Goal: Task Accomplishment & Management: Complete application form

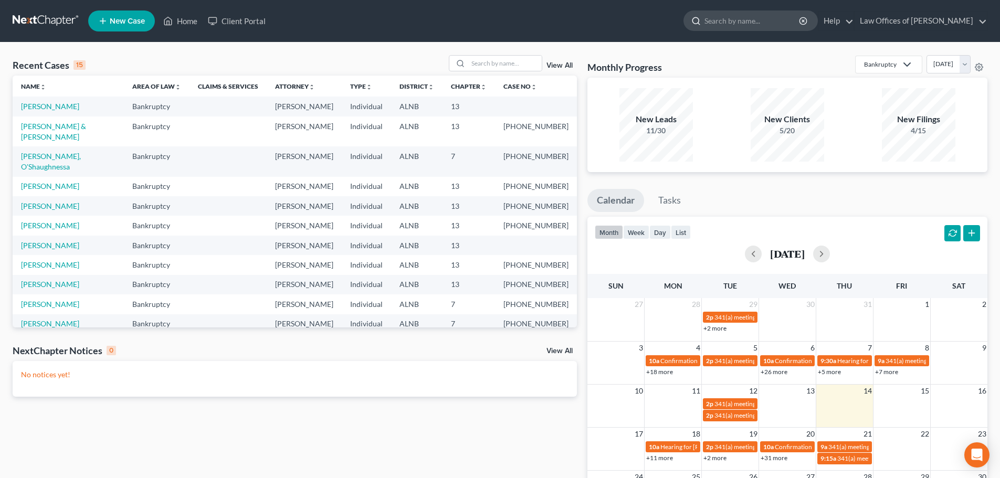
click at [755, 23] on input "search" at bounding box center [752, 20] width 96 height 19
type input "[PERSON_NAME]"
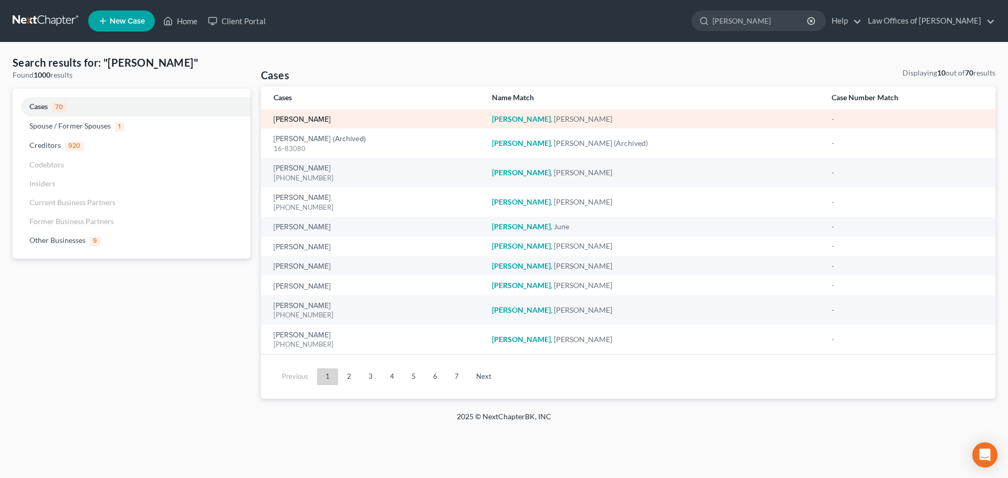
click at [299, 117] on link "[PERSON_NAME]" at bounding box center [301, 119] width 57 height 7
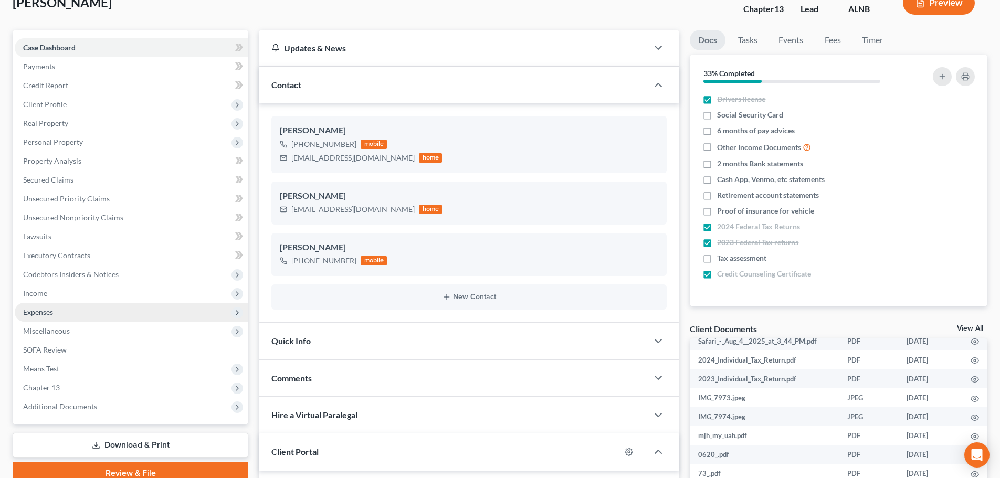
scroll to position [48, 0]
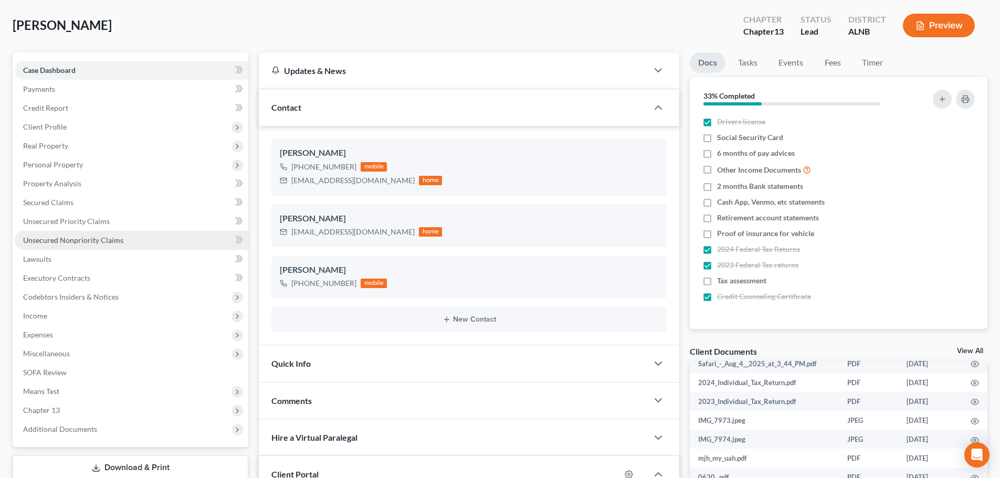
click at [92, 239] on span "Unsecured Nonpriority Claims" at bounding box center [73, 240] width 100 height 9
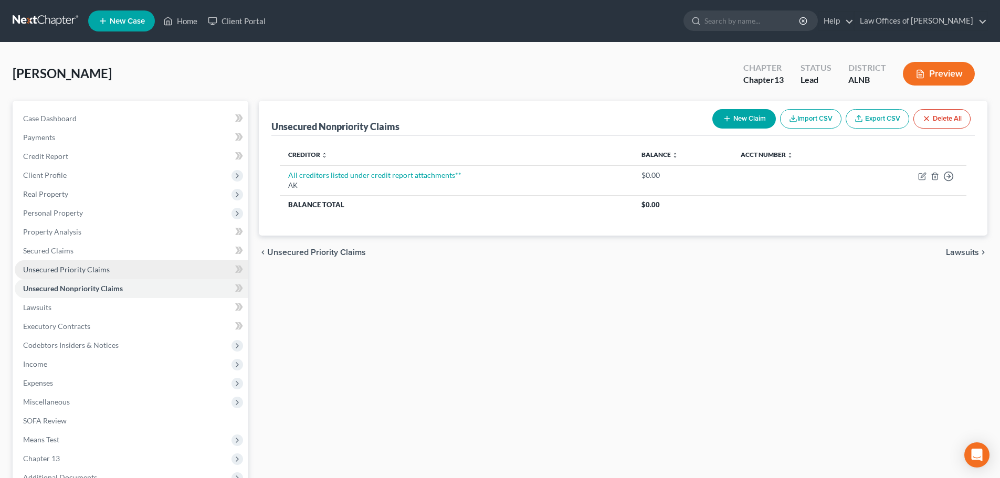
click at [96, 270] on span "Unsecured Priority Claims" at bounding box center [66, 269] width 87 height 9
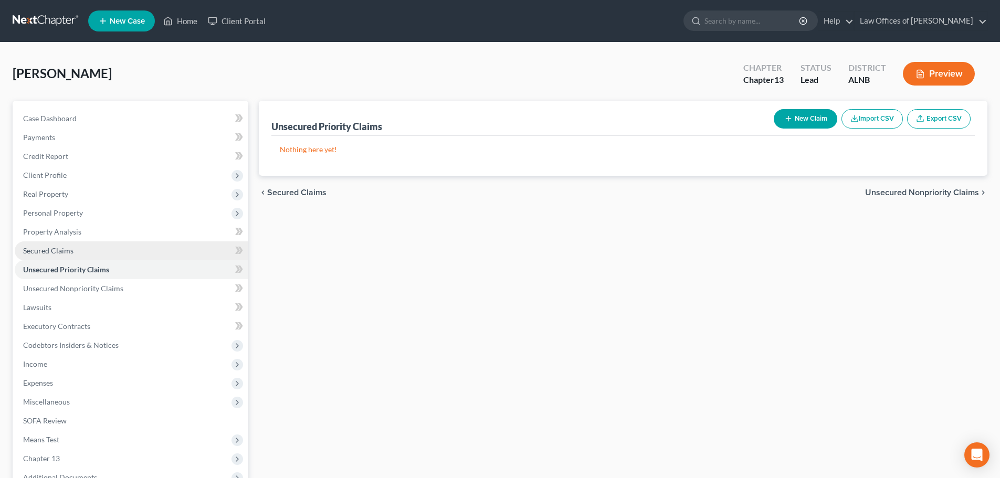
click at [71, 253] on span "Secured Claims" at bounding box center [48, 250] width 50 height 9
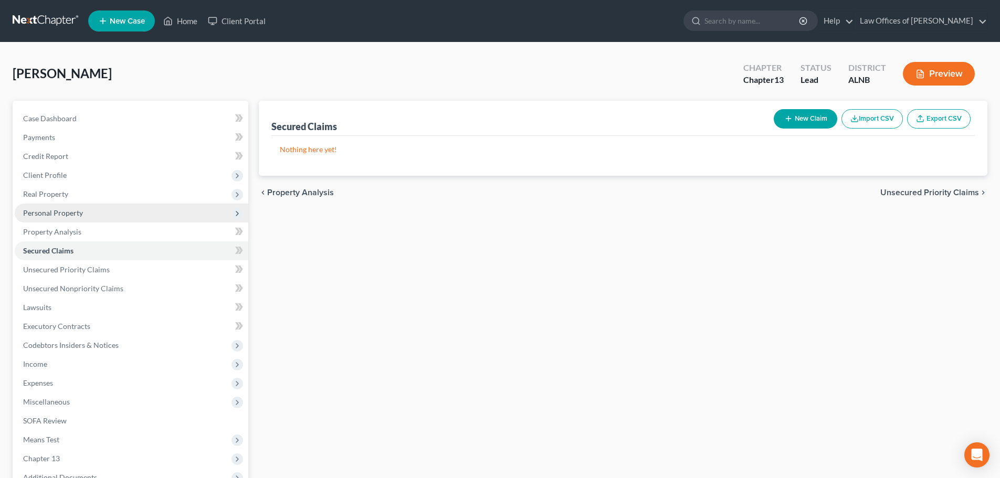
click at [72, 213] on span "Personal Property" at bounding box center [53, 212] width 60 height 9
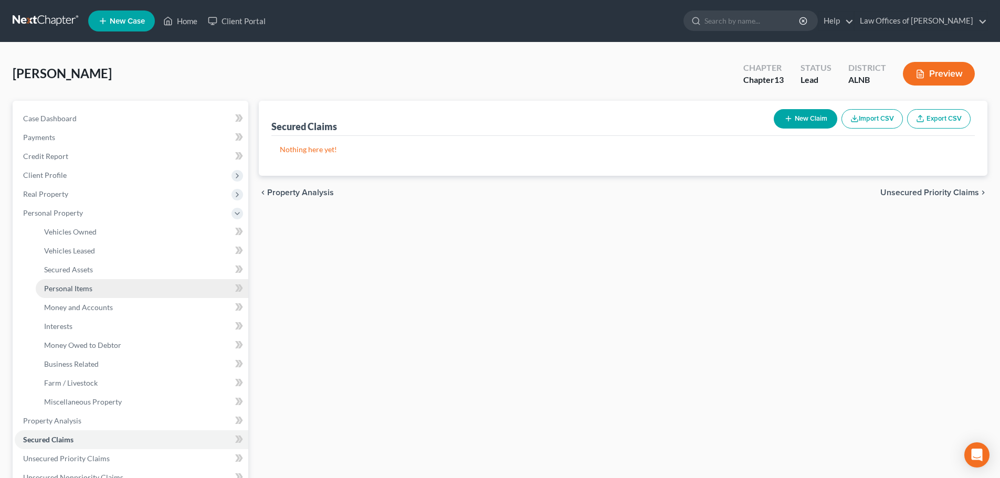
click at [97, 290] on link "Personal Items" at bounding box center [142, 288] width 213 height 19
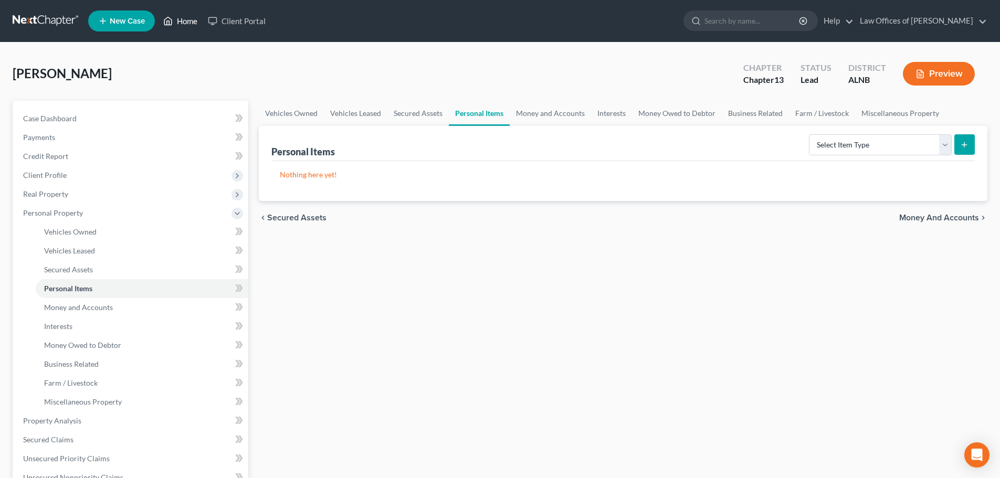
click at [187, 19] on link "Home" at bounding box center [180, 21] width 45 height 19
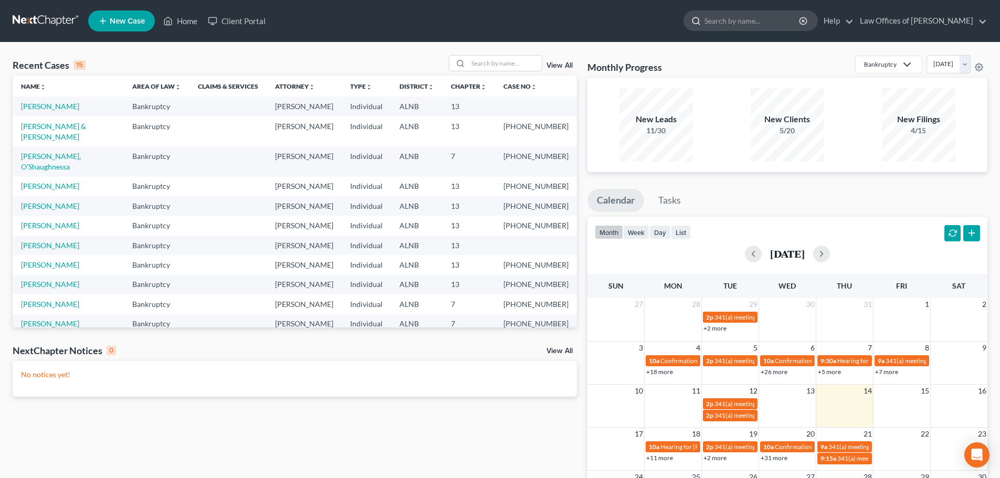
click at [733, 23] on input "search" at bounding box center [752, 20] width 96 height 19
click at [55, 106] on link "[PERSON_NAME]" at bounding box center [50, 106] width 58 height 9
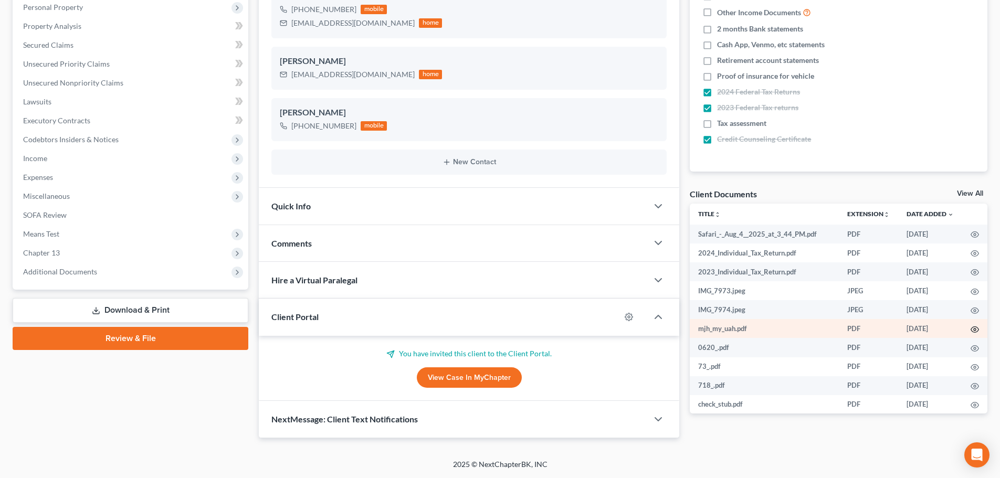
click at [971, 327] on icon "button" at bounding box center [975, 329] width 8 height 8
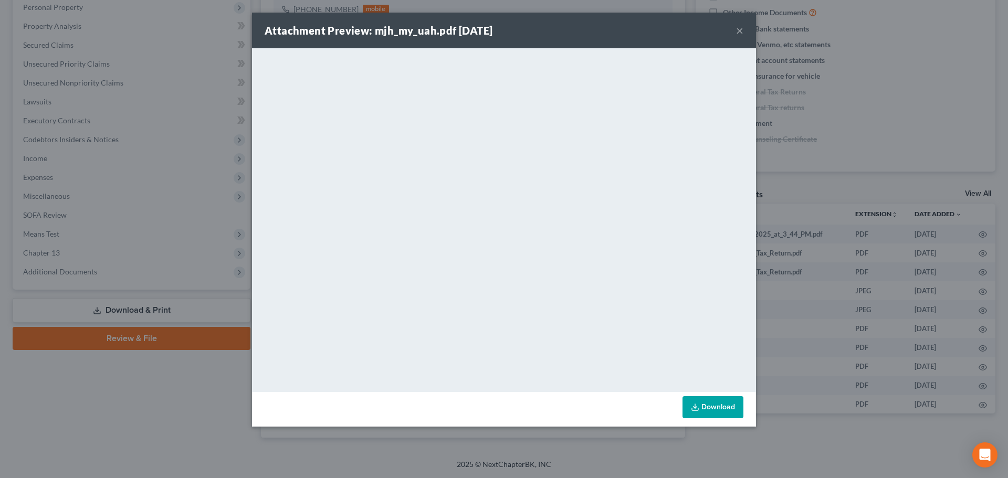
click at [740, 31] on button "×" at bounding box center [739, 30] width 7 height 13
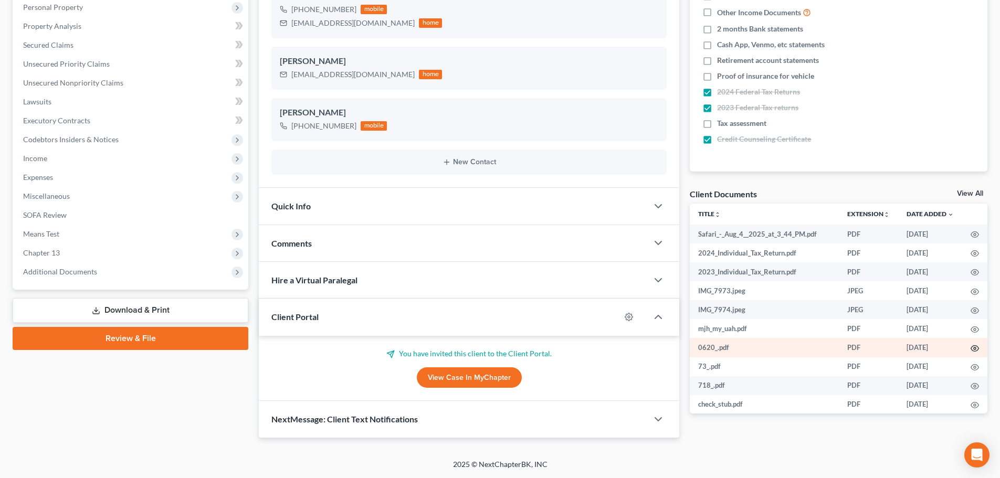
click at [971, 345] on icon "button" at bounding box center [975, 348] width 8 height 8
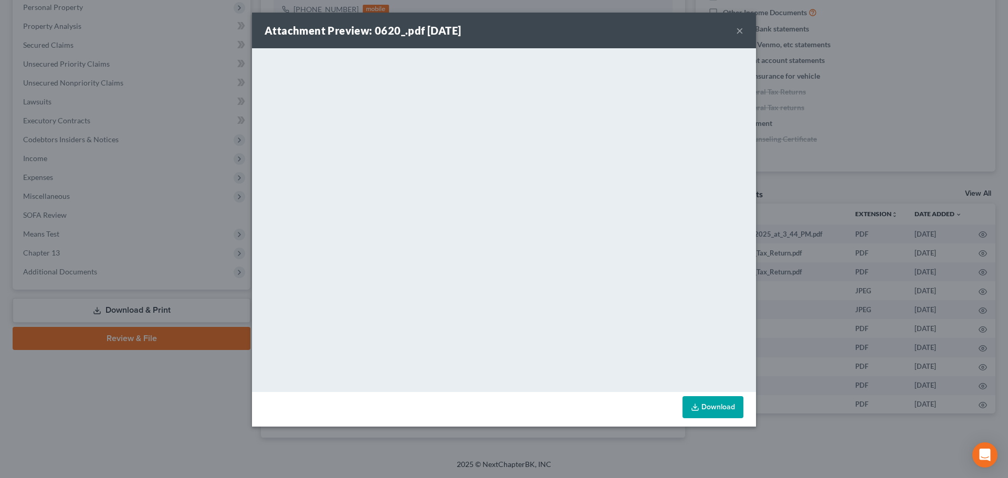
click at [743, 29] on button "×" at bounding box center [739, 30] width 7 height 13
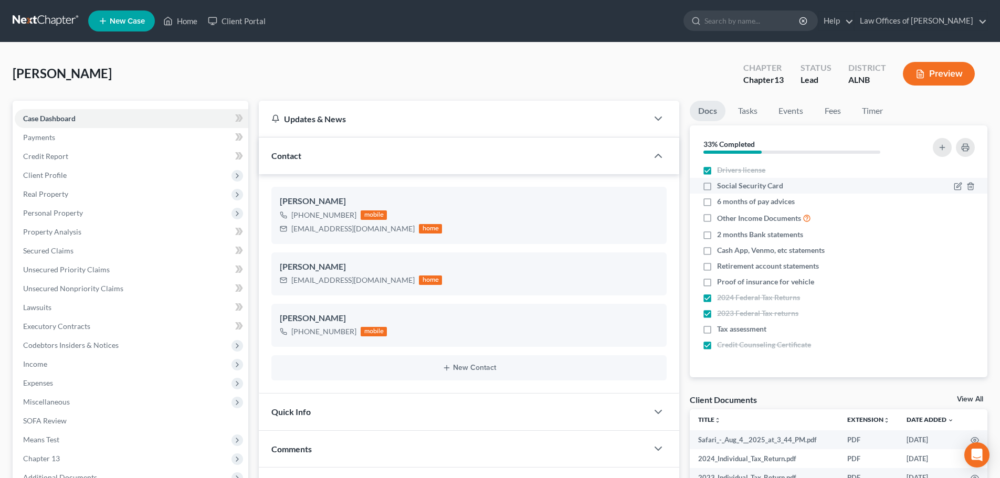
click at [717, 185] on label "Social Security Card" at bounding box center [750, 186] width 66 height 10
click at [721, 185] on input "Social Security Card" at bounding box center [724, 184] width 7 height 7
checkbox input "true"
click at [972, 220] on icon "button" at bounding box center [970, 218] width 8 height 8
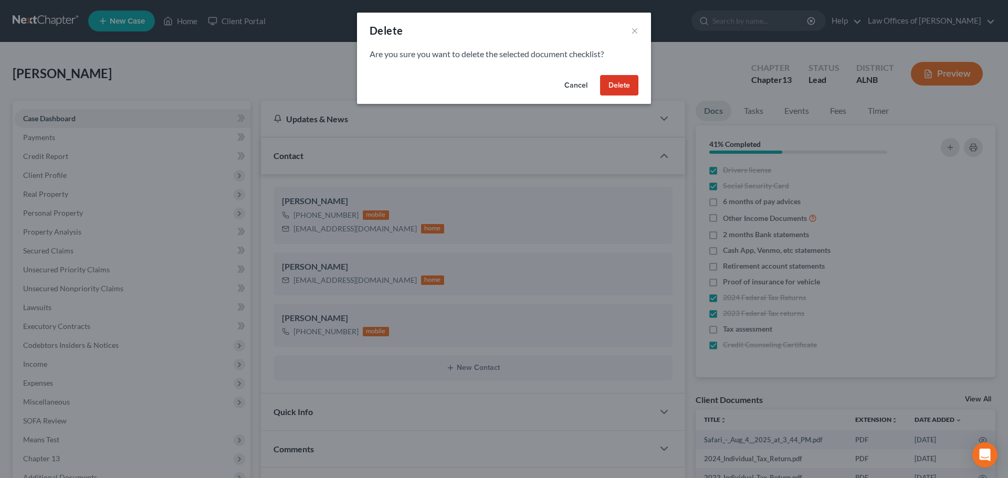
click at [617, 82] on button "Delete" at bounding box center [619, 85] width 38 height 21
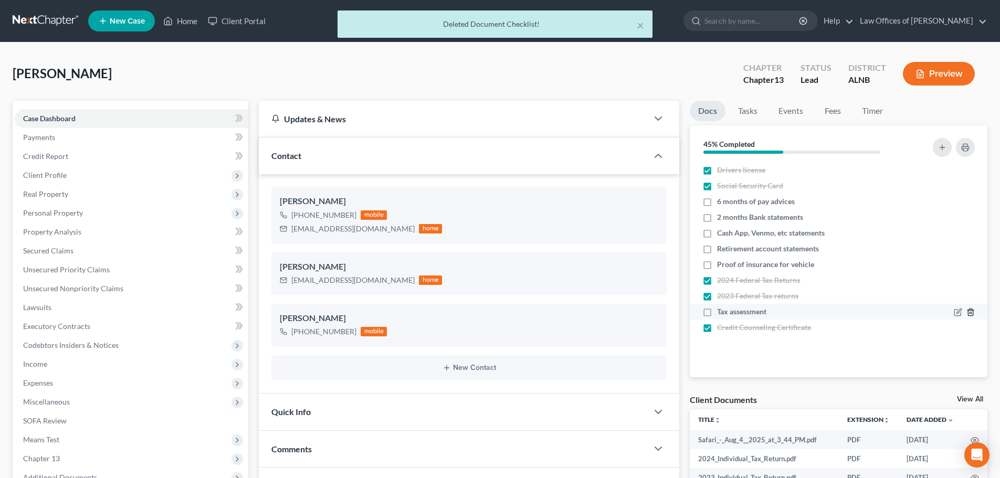
click at [970, 314] on line "button" at bounding box center [970, 313] width 0 height 2
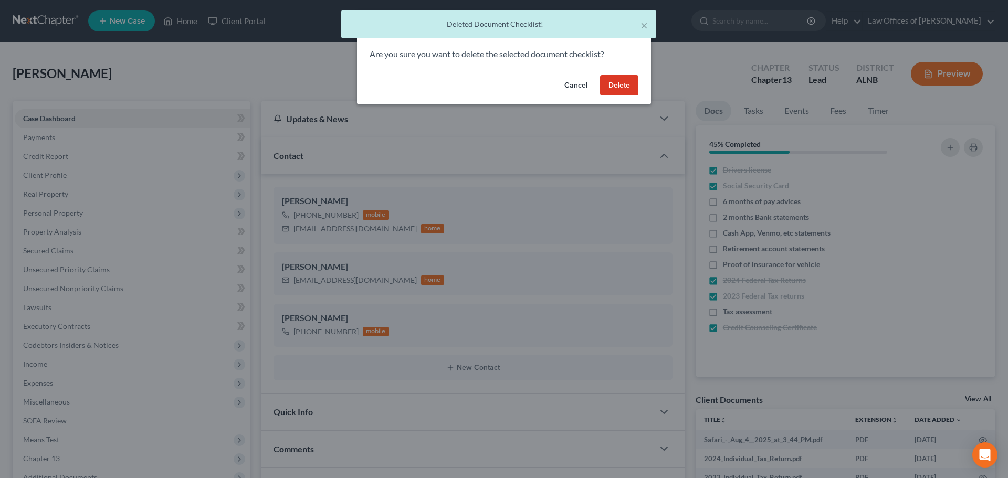
click at [616, 81] on button "Delete" at bounding box center [619, 85] width 38 height 21
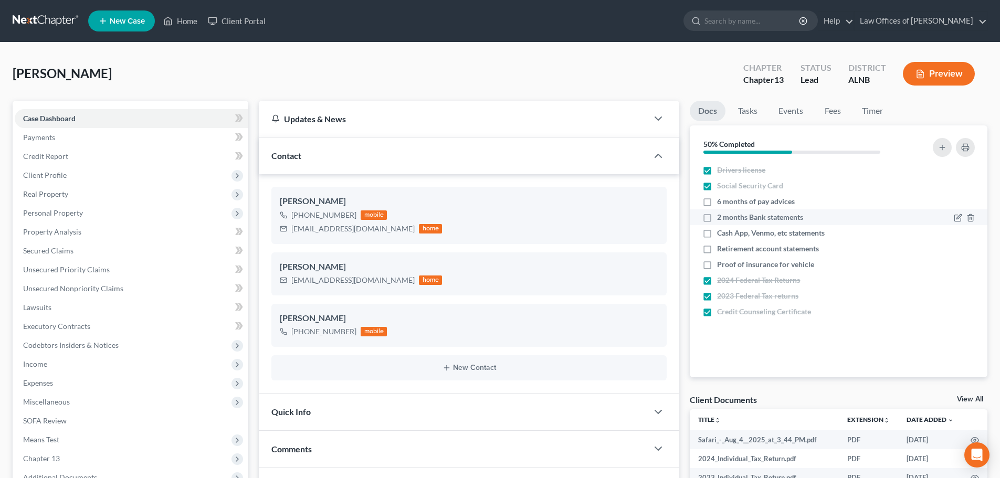
drag, startPoint x: 708, startPoint y: 203, endPoint x: 890, endPoint y: 224, distance: 183.4
click at [717, 203] on label "6 months of pay advices" at bounding box center [756, 201] width 78 height 10
click at [721, 203] on input "6 months of pay advices" at bounding box center [724, 199] width 7 height 7
checkbox input "true"
click at [717, 216] on label "2 months Bank statements" at bounding box center [760, 217] width 86 height 10
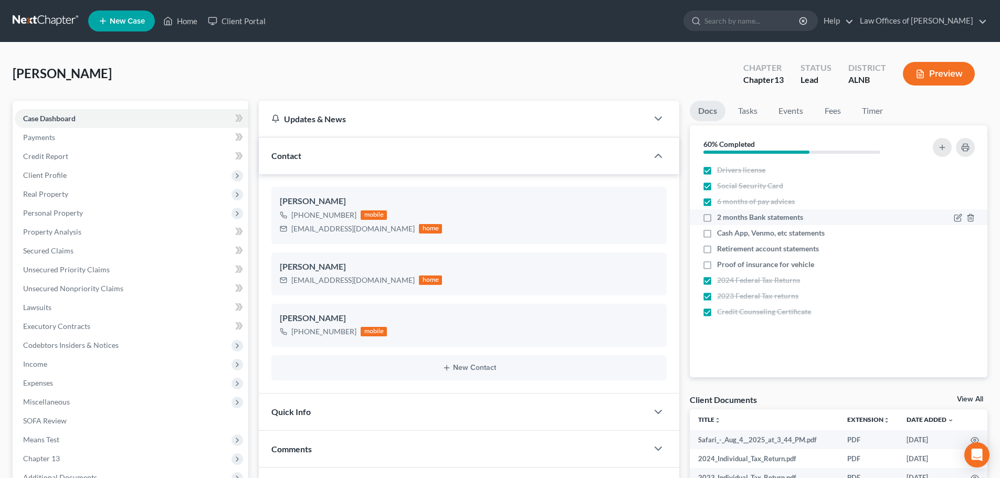
click at [721, 216] on input "2 months Bank statements" at bounding box center [724, 215] width 7 height 7
checkbox input "true"
click at [87, 215] on span "Personal Property" at bounding box center [132, 213] width 234 height 19
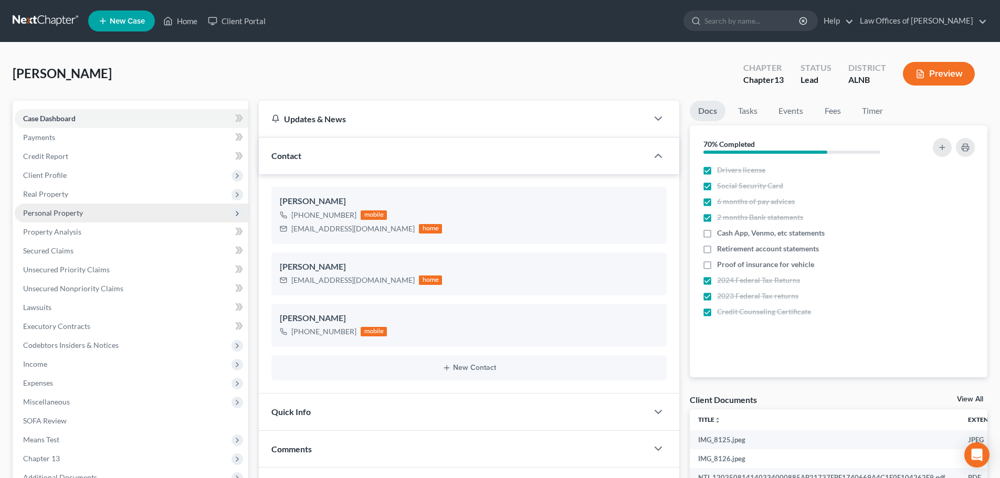
click at [125, 216] on span "Personal Property" at bounding box center [132, 213] width 234 height 19
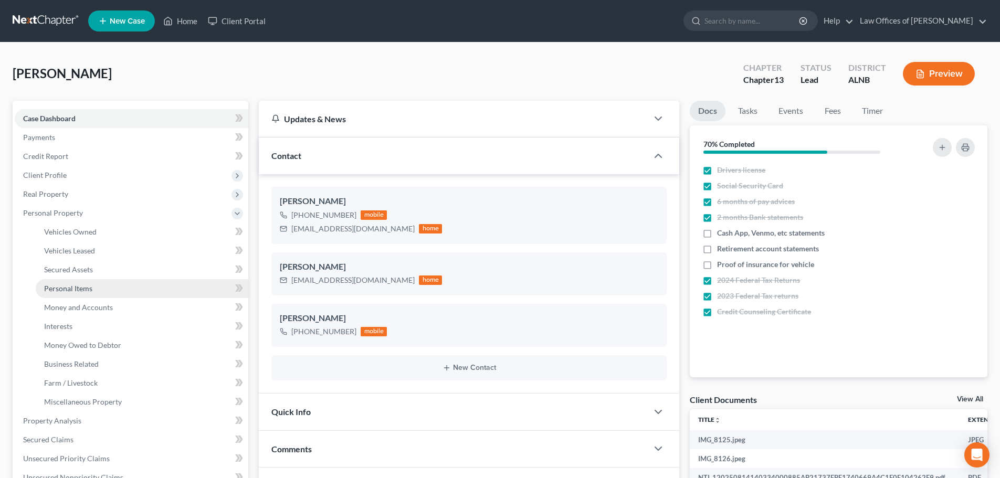
click at [120, 286] on link "Personal Items" at bounding box center [142, 288] width 213 height 19
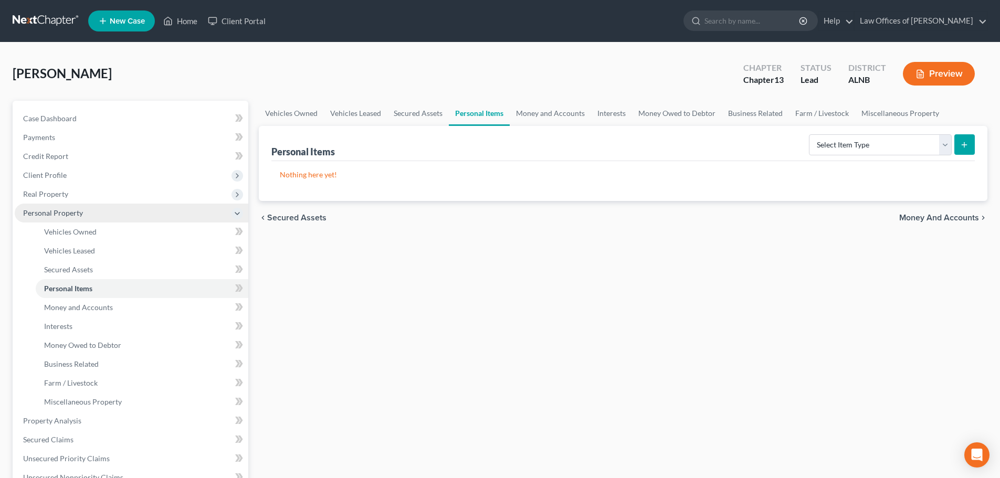
click at [230, 214] on span "Personal Property" at bounding box center [132, 213] width 234 height 19
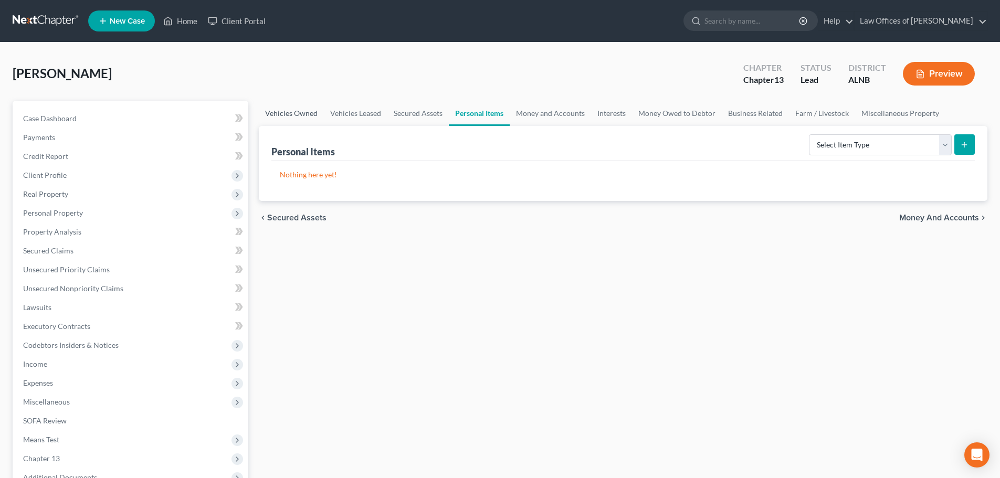
click at [300, 113] on link "Vehicles Owned" at bounding box center [291, 113] width 65 height 25
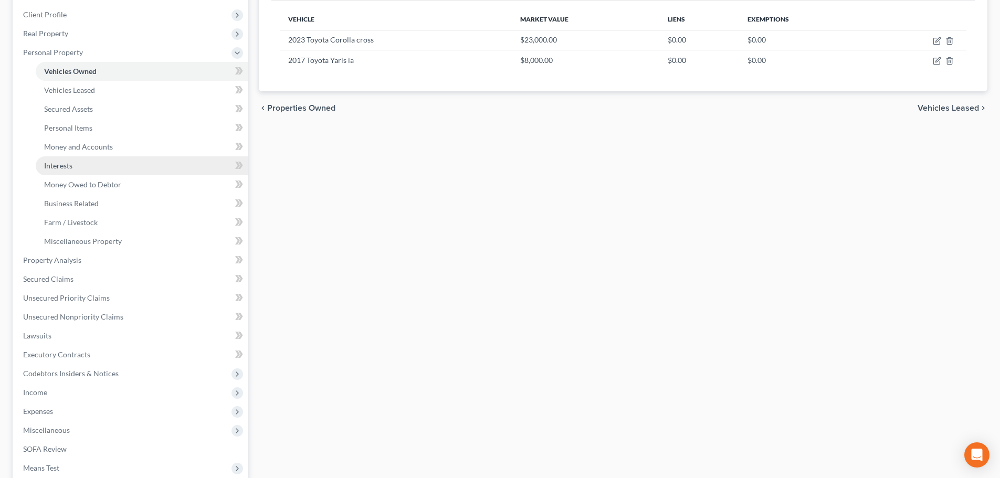
scroll to position [210, 0]
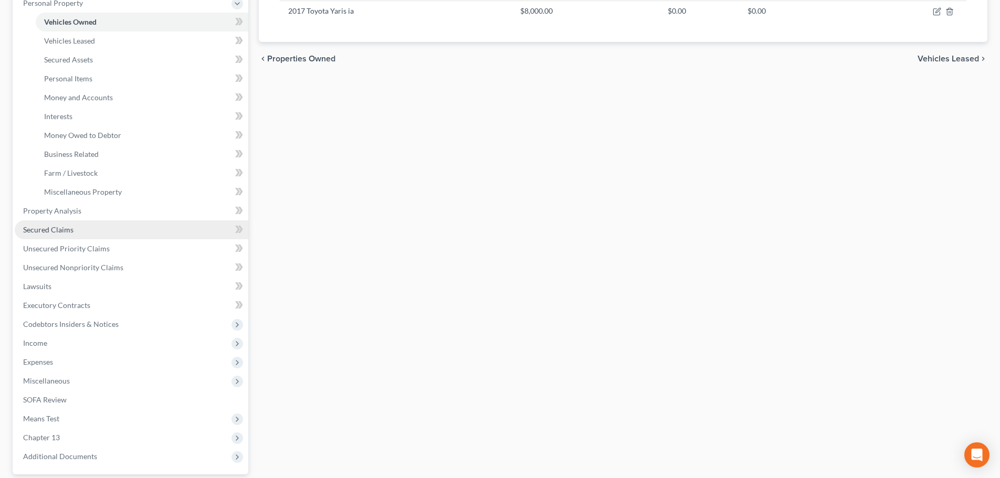
click at [67, 232] on span "Secured Claims" at bounding box center [48, 229] width 50 height 9
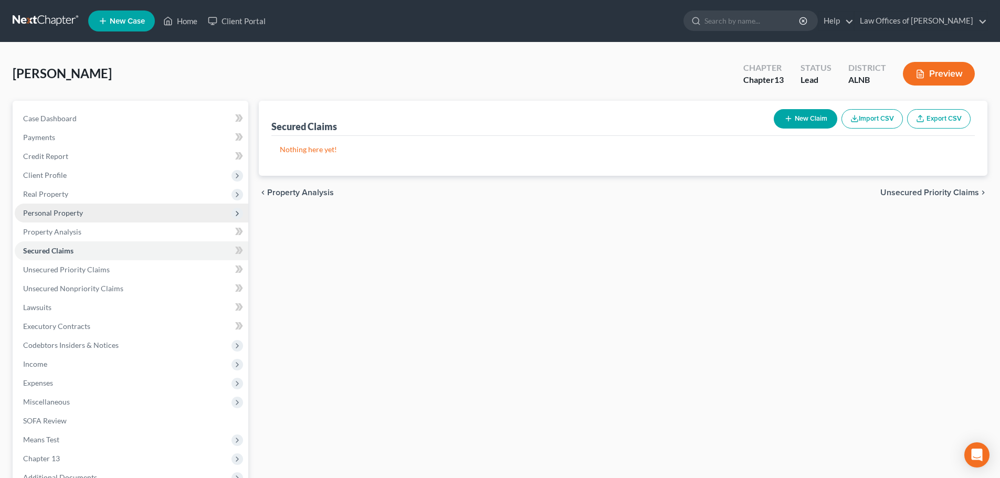
click at [87, 214] on span "Personal Property" at bounding box center [132, 213] width 234 height 19
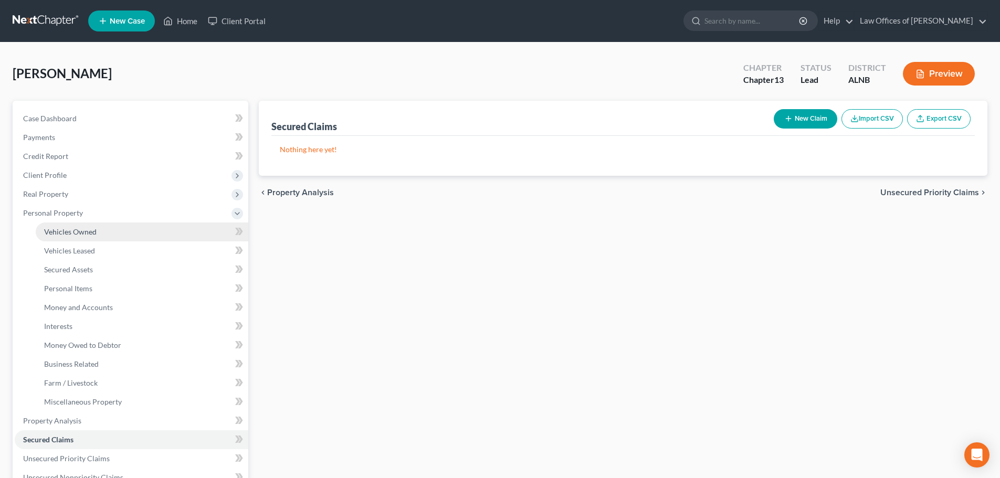
click at [80, 234] on span "Vehicles Owned" at bounding box center [70, 231] width 52 height 9
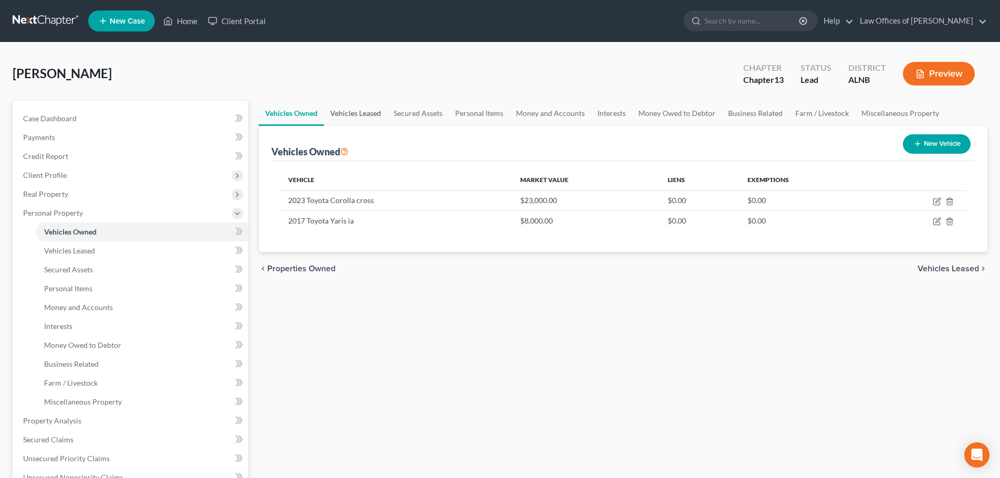
click at [366, 114] on link "Vehicles Leased" at bounding box center [356, 113] width 64 height 25
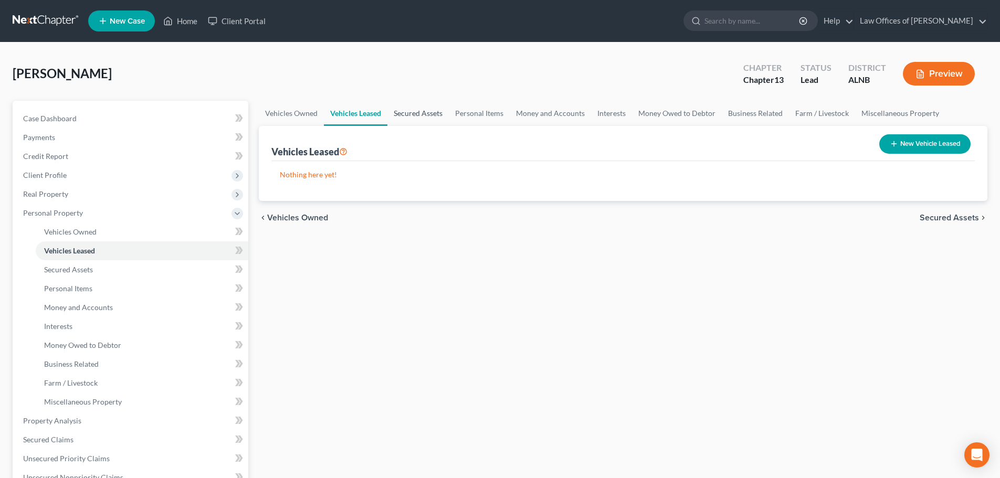
click at [427, 114] on link "Secured Assets" at bounding box center [417, 113] width 61 height 25
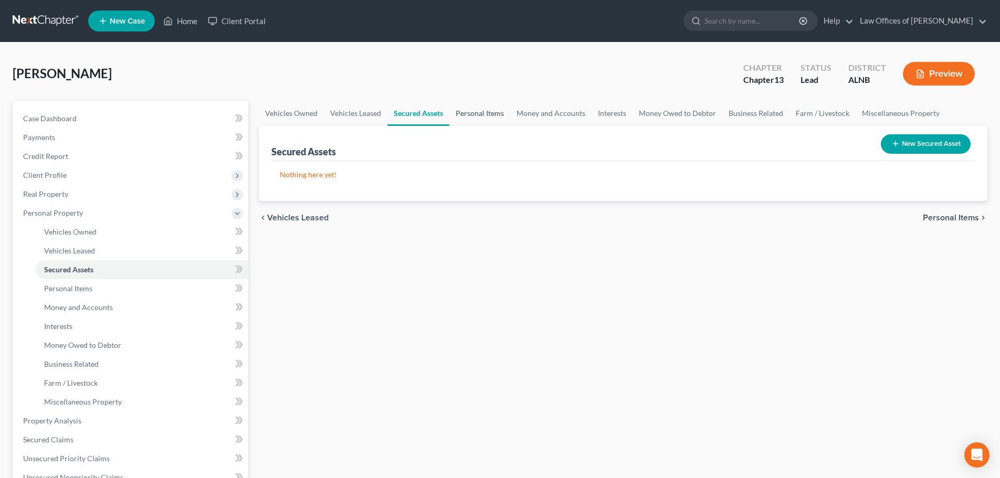
click at [479, 112] on link "Personal Items" at bounding box center [479, 113] width 61 height 25
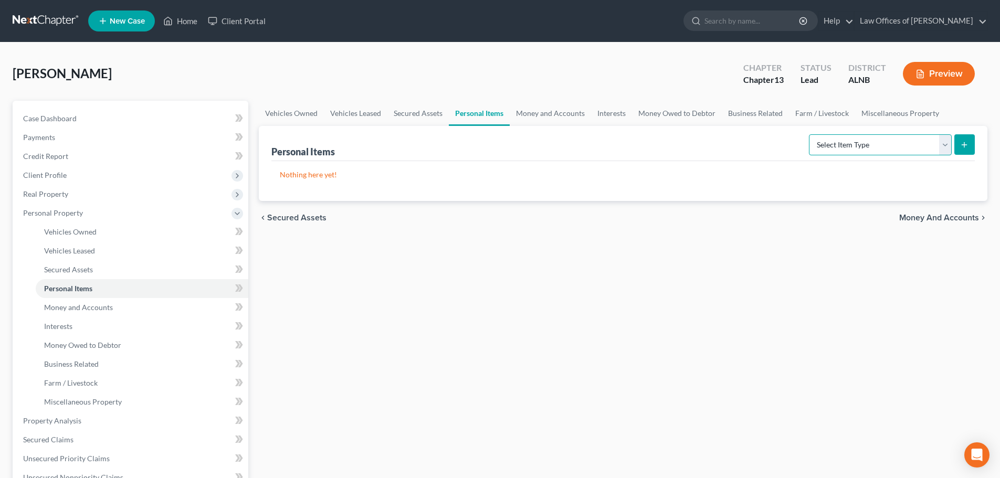
click at [947, 148] on select "Select Item Type Clothing (A/B: 11) Collectibles Of Value (A/B: 8) Electronics …" at bounding box center [880, 144] width 143 height 21
select select "clothing"
click at [811, 134] on select "Select Item Type Clothing (A/B: 11) Collectibles Of Value (A/B: 8) Electronics …" at bounding box center [880, 144] width 143 height 21
click at [966, 142] on icon "submit" at bounding box center [964, 145] width 8 height 8
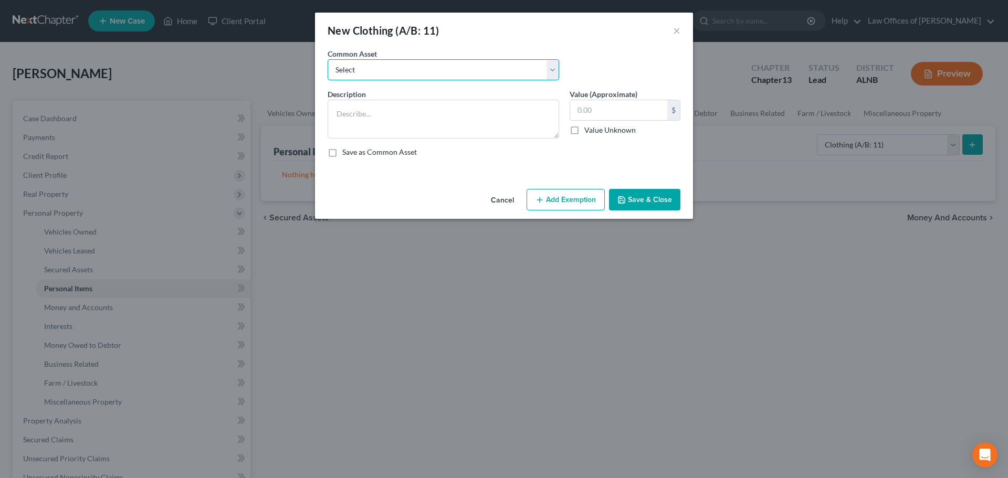
click at [554, 69] on select "Select Clothing and personal" at bounding box center [444, 69] width 232 height 21
click at [328, 59] on select "Select Clothing and personal" at bounding box center [444, 69] width 232 height 21
click at [555, 66] on select "Select Clothing and personal" at bounding box center [444, 69] width 232 height 21
select select "0"
click at [328, 59] on select "Select Clothing and personal" at bounding box center [444, 69] width 232 height 21
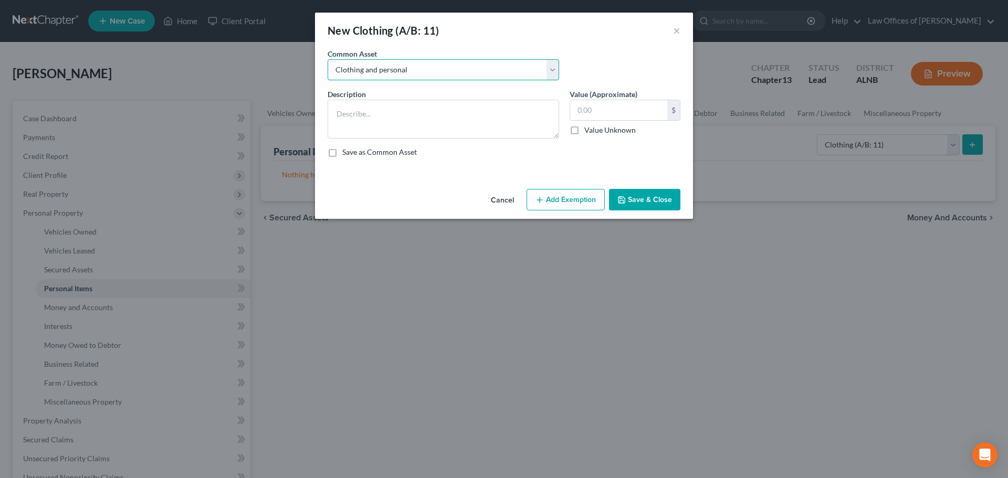
type textarea "Clothing and personal"
click at [578, 115] on input "300.00" at bounding box center [618, 110] width 97 height 20
click at [588, 109] on input "1,000.00" at bounding box center [618, 110] width 97 height 20
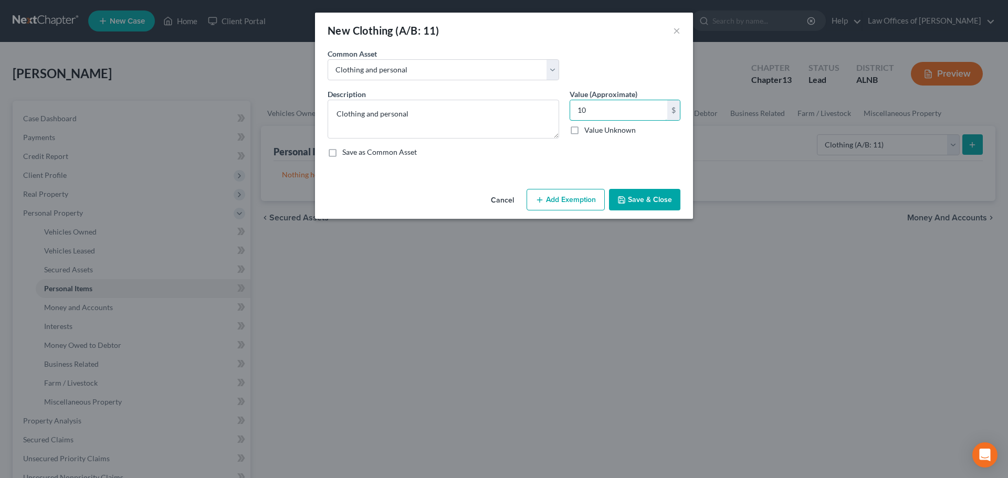
type input "1"
type input "750.00"
click at [646, 201] on button "Save & Close" at bounding box center [644, 200] width 71 height 22
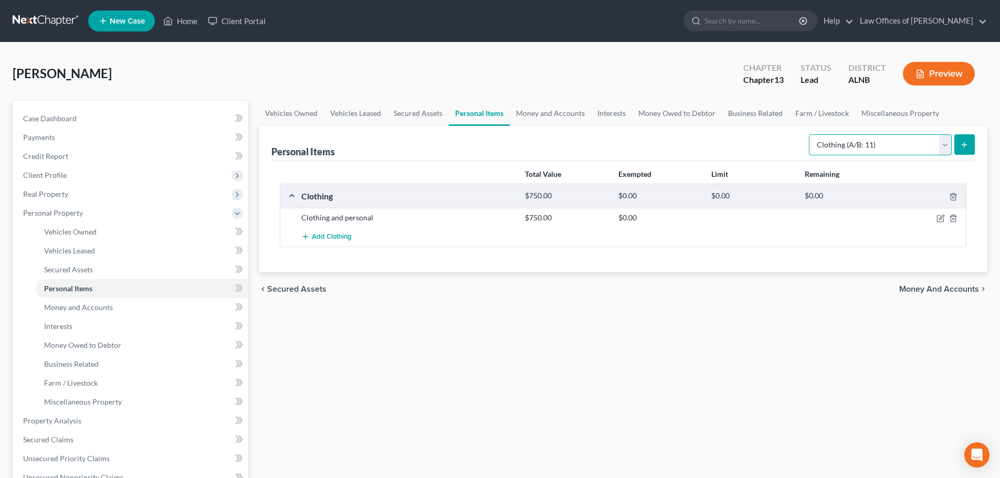
click at [947, 145] on select "Select Item Type Clothing (A/B: 11) Collectibles Of Value (A/B: 8) Electronics …" at bounding box center [880, 144] width 143 height 21
select select "electronics"
click at [811, 134] on select "Select Item Type Clothing (A/B: 11) Collectibles Of Value (A/B: 8) Electronics …" at bounding box center [880, 144] width 143 height 21
click at [964, 143] on line "submit" at bounding box center [964, 144] width 0 height 5
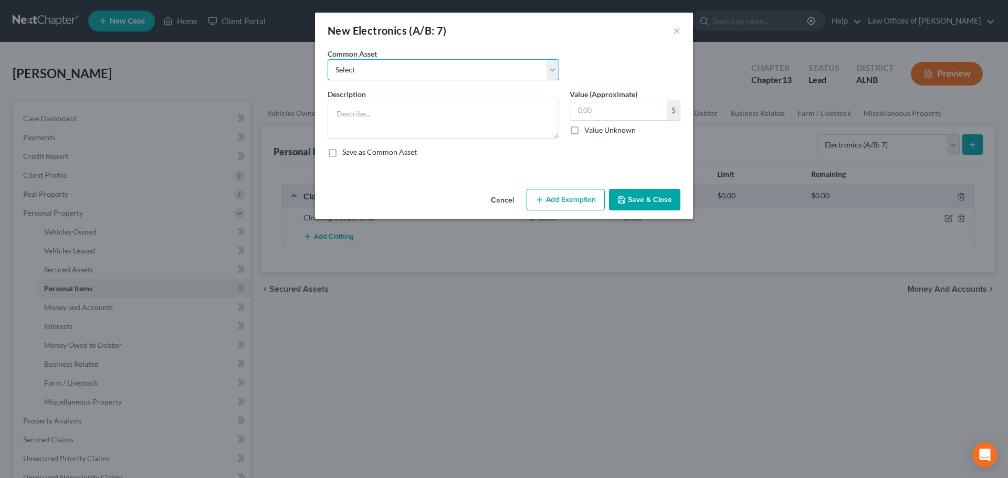
click at [551, 73] on select "Select Television Smartphone Computer Other electronics" at bounding box center [444, 69] width 232 height 21
select select "0"
click at [328, 59] on select "Select Television Smartphone Computer Other electronics" at bounding box center [444, 69] width 232 height 21
type textarea "Television Smartphone Computer Other electronics"
click at [588, 110] on input "695.00" at bounding box center [618, 110] width 97 height 20
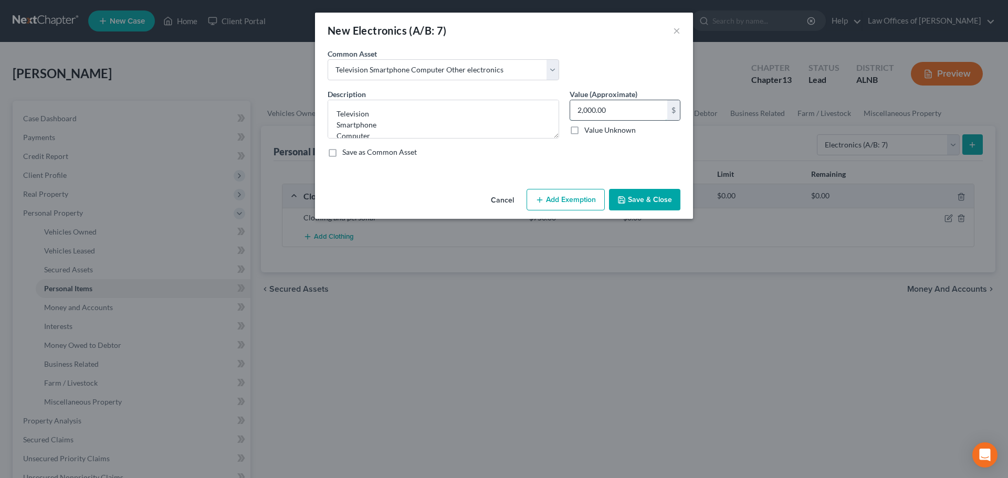
click at [592, 110] on input "2,000.00" at bounding box center [618, 110] width 97 height 20
type input "2"
type input "900.00"
click at [655, 201] on button "Save & Close" at bounding box center [644, 200] width 71 height 22
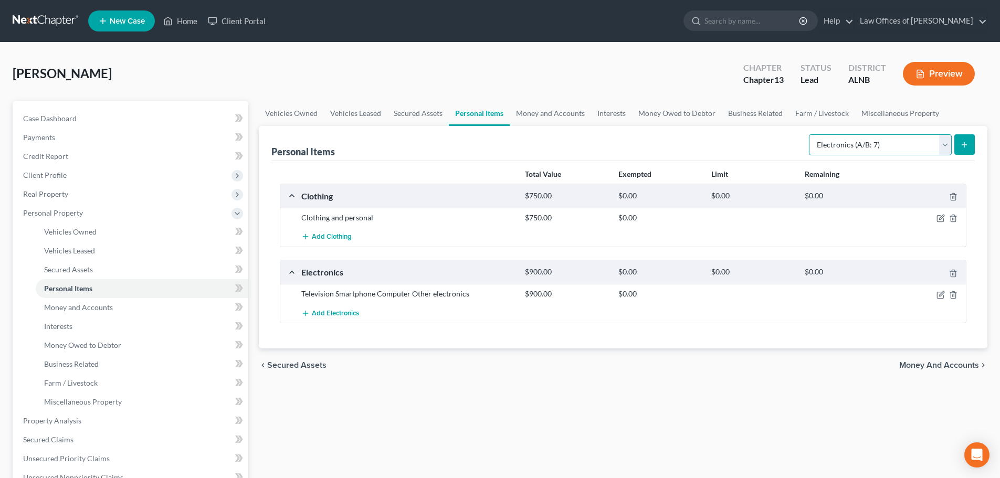
click at [946, 146] on select "Select Item Type Clothing (A/B: 11) Collectibles Of Value (A/B: 8) Electronics …" at bounding box center [880, 144] width 143 height 21
select select "household_goods"
click at [811, 134] on select "Select Item Type Clothing (A/B: 11) Collectibles Of Value (A/B: 8) Electronics …" at bounding box center [880, 144] width 143 height 21
click at [967, 145] on icon "submit" at bounding box center [964, 145] width 8 height 8
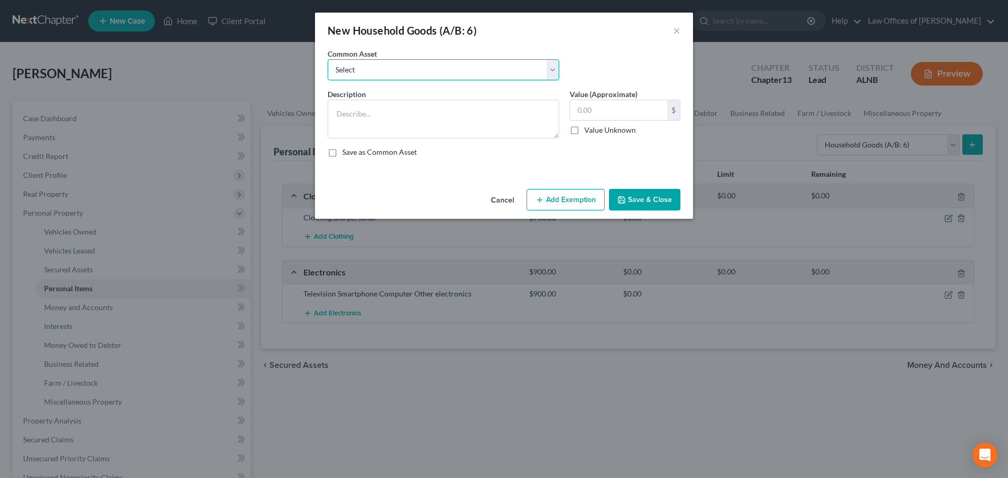
click at [552, 69] on select "Select Household goods and furnishings" at bounding box center [444, 69] width 232 height 21
select select "0"
click at [328, 59] on select "Select Household goods and furnishings" at bounding box center [444, 69] width 232 height 21
type textarea "Household goods and furnishings"
click at [597, 109] on input "1,420.00" at bounding box center [618, 110] width 97 height 20
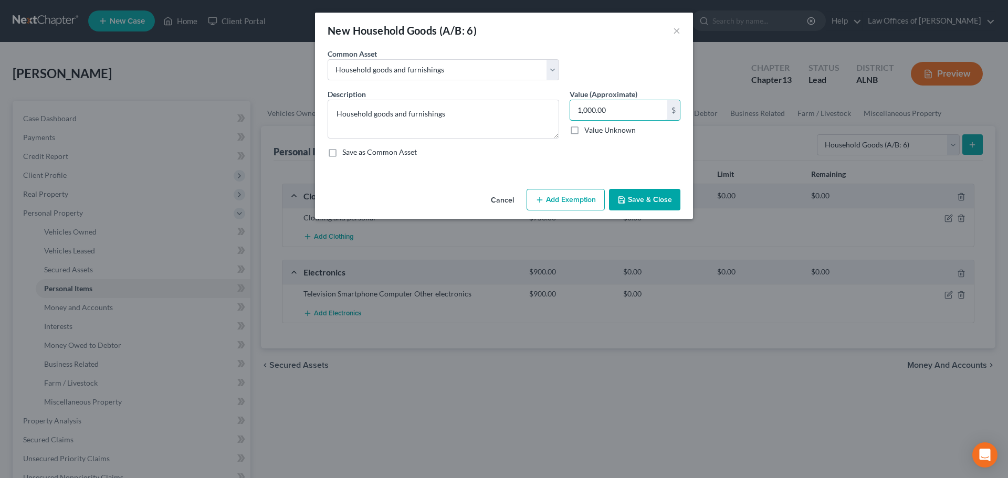
type input "1,000.00"
click at [636, 196] on button "Save & Close" at bounding box center [644, 200] width 71 height 22
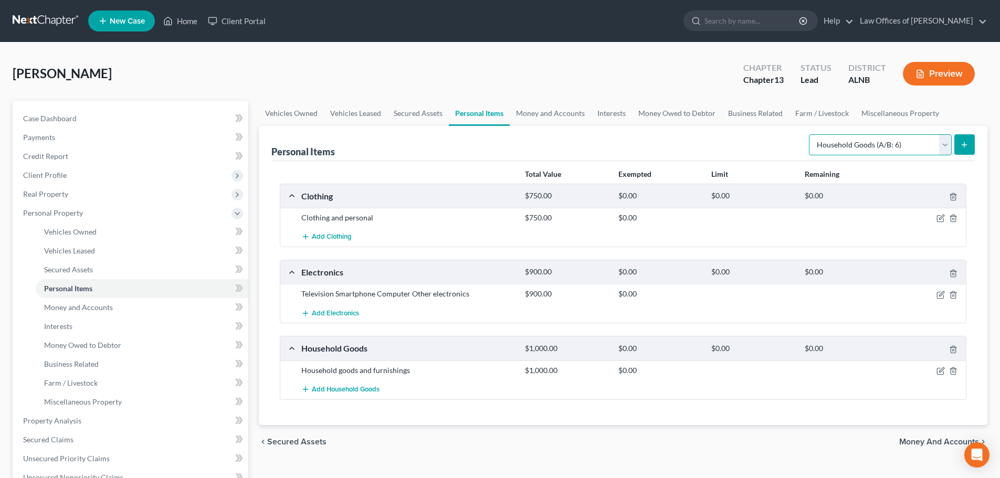
click at [946, 145] on select "Select Item Type Clothing (A/B: 11) Collectibles Of Value (A/B: 8) Electronics …" at bounding box center [880, 144] width 143 height 21
click at [578, 59] on div "Harden, Mary Upgraded Chapter Chapter 13 Status Lead District ALNB Preview" at bounding box center [500, 78] width 975 height 46
click at [209, 215] on span "Personal Property" at bounding box center [132, 213] width 234 height 19
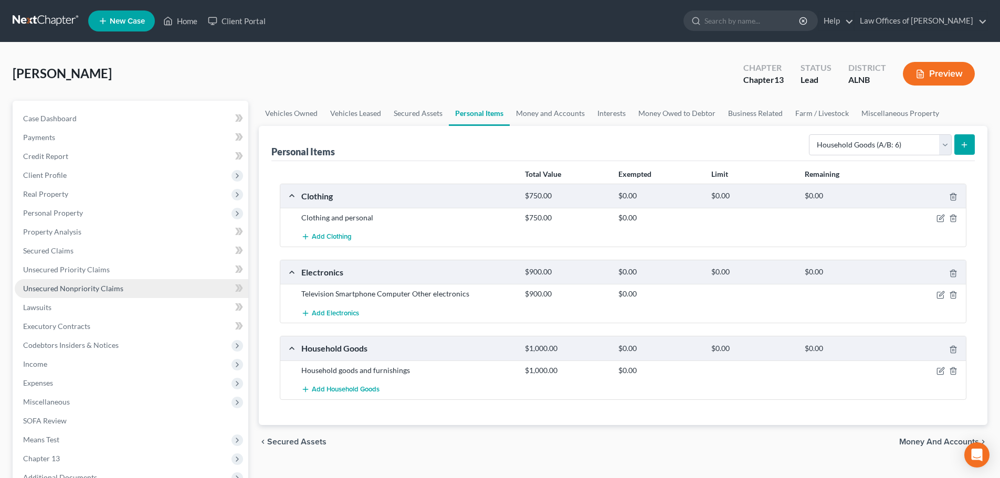
click at [126, 285] on link "Unsecured Nonpriority Claims" at bounding box center [132, 288] width 234 height 19
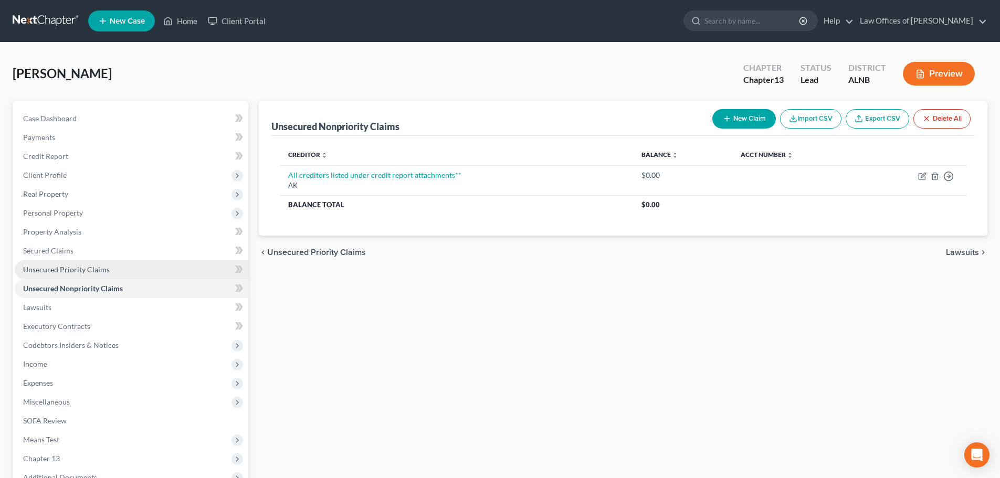
click at [86, 270] on span "Unsecured Priority Claims" at bounding box center [66, 269] width 87 height 9
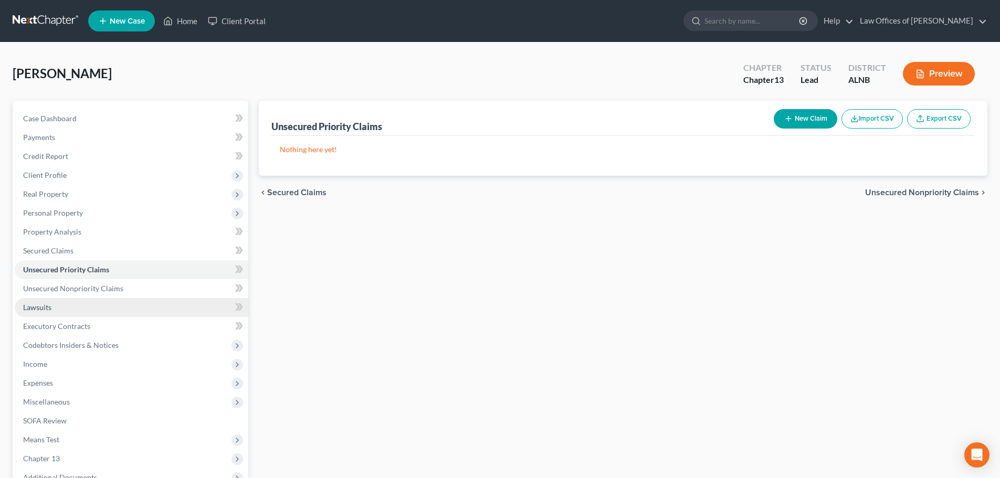
click at [55, 309] on link "Lawsuits" at bounding box center [132, 307] width 234 height 19
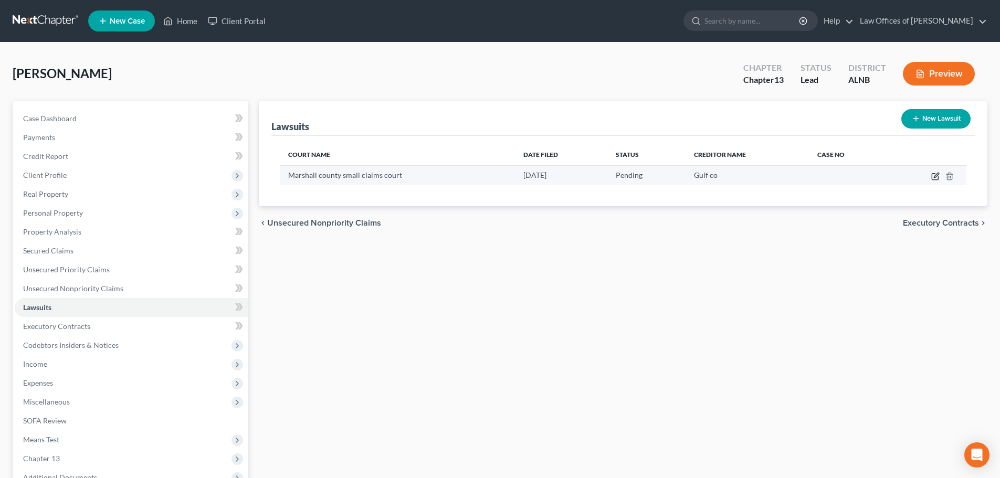
click at [933, 180] on icon "button" at bounding box center [935, 177] width 6 height 6
select select "0"
select select "1"
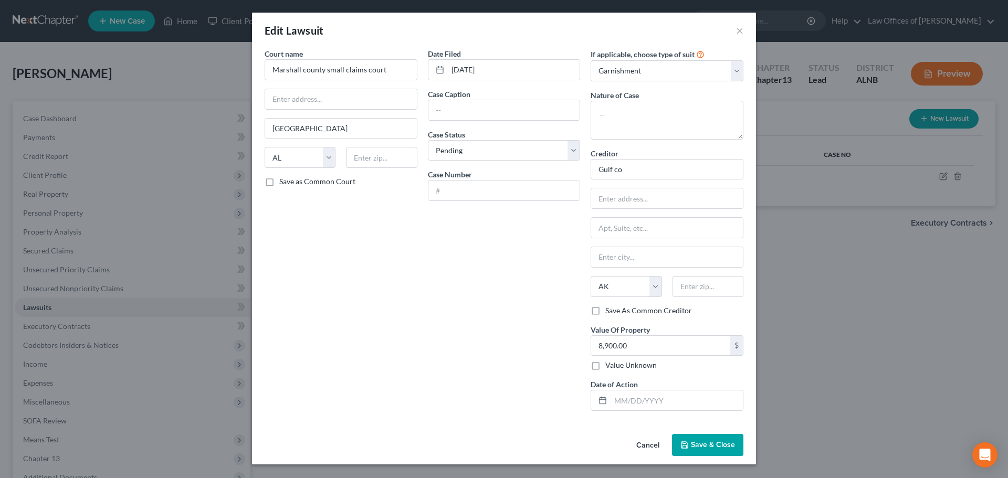
click at [653, 445] on button "Cancel" at bounding box center [648, 445] width 40 height 21
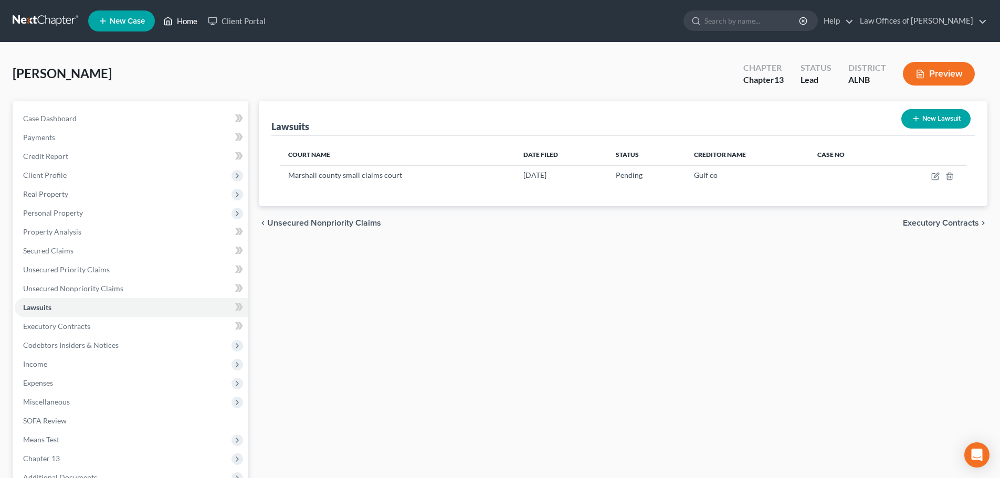
click at [182, 18] on link "Home" at bounding box center [180, 21] width 45 height 19
